Goal: Use online tool/utility: Utilize a website feature to perform a specific function

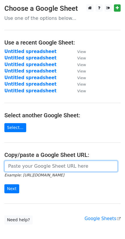
click at [42, 160] on input "url" at bounding box center [60, 165] width 113 height 11
paste input "[URL][DOMAIN_NAME]"
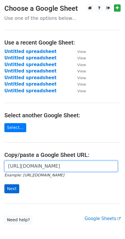
type input "[URL][DOMAIN_NAME]"
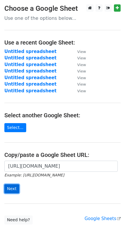
click at [13, 184] on input "Next" at bounding box center [11, 188] width 15 height 9
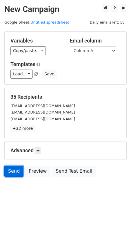
click at [8, 165] on link "Send" at bounding box center [13, 170] width 19 height 11
